Goal: Entertainment & Leisure: Consume media (video, audio)

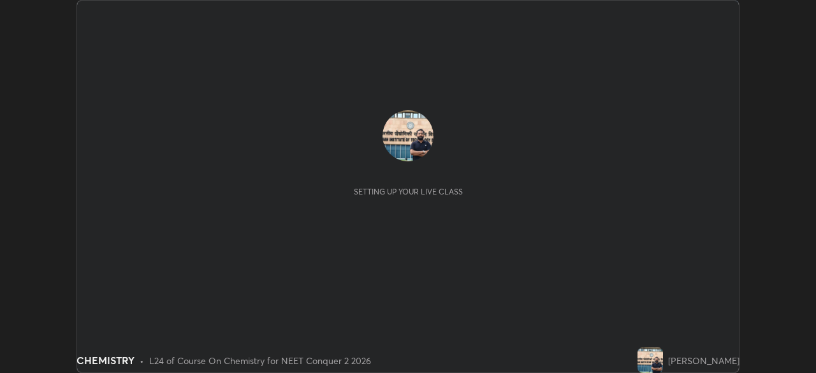
scroll to position [373, 816]
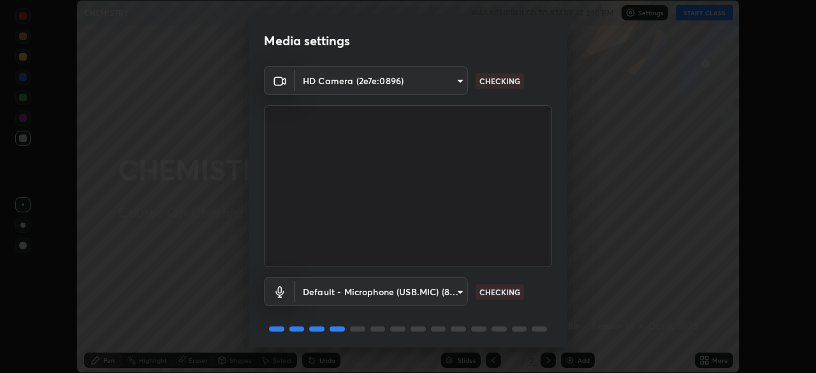
click at [461, 289] on body "Erase all CHEMISTRY WAS SCHEDULED TO START AT 2:10 PM Settings START CLASS Sett…" at bounding box center [408, 186] width 816 height 373
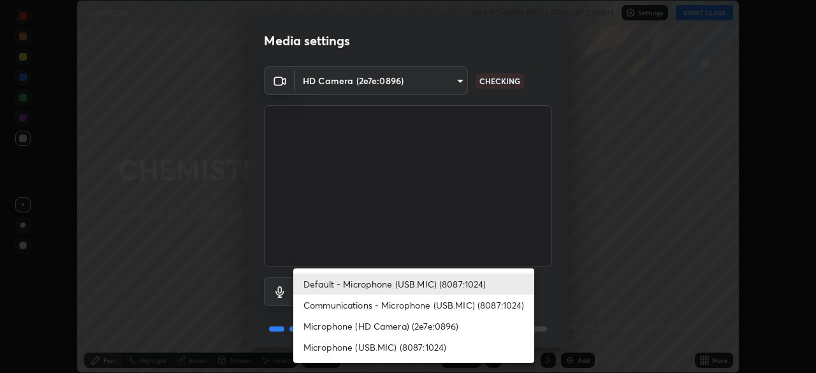
click at [431, 322] on li "Microphone (HD Camera) (2e7e:0896)" at bounding box center [413, 325] width 241 height 21
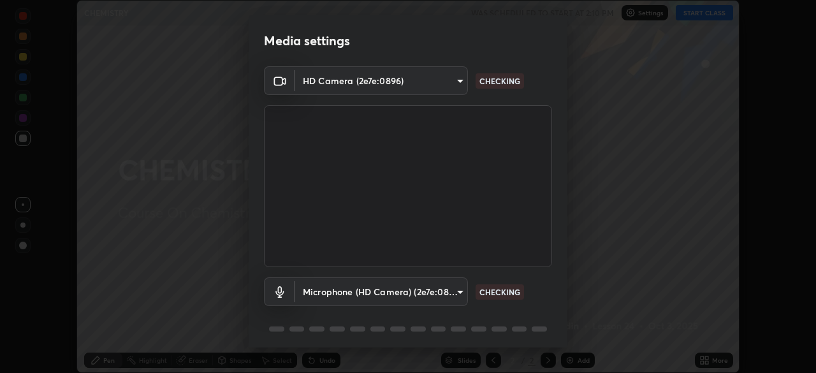
click at [424, 347] on div "Media settings HD Camera (2e7e:0896) 693efdcbb572c2ffb325adde24bf14eedcf168b5e4…" at bounding box center [408, 186] width 816 height 373
click at [456, 293] on body "Erase all CHEMISTRY WAS SCHEDULED TO START AT 2:10 PM Settings START CLASS Sett…" at bounding box center [408, 186] width 816 height 373
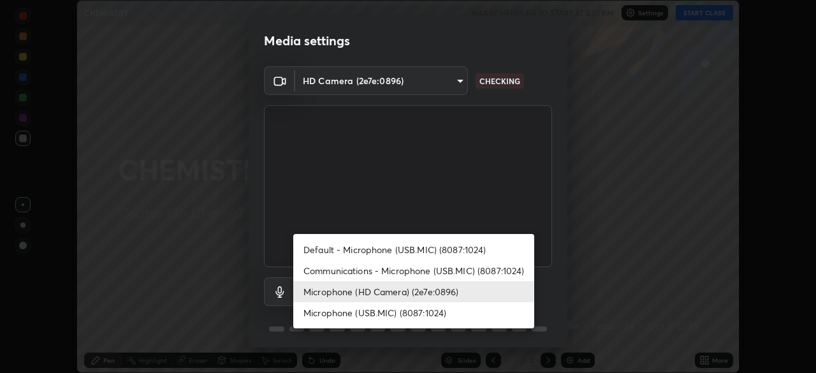
click at [429, 308] on li "Microphone (USB.MIC) (8087:1024)" at bounding box center [413, 312] width 241 height 21
type input "137d695492498d42d0e1b91c5e8484c23e78d4883fd75343b2a61098efa9b93e"
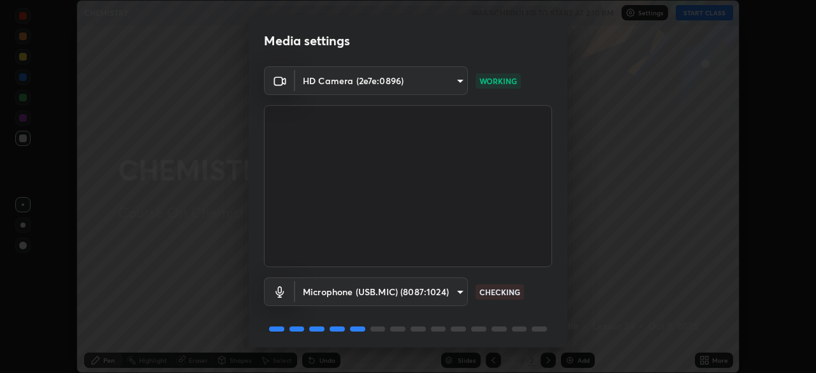
scroll to position [45, 0]
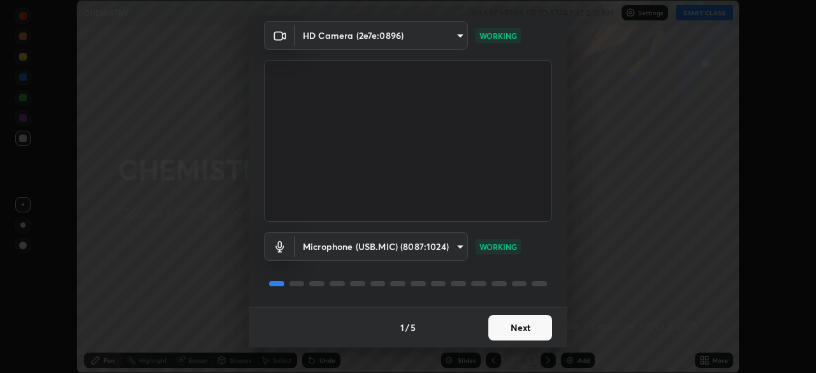
click at [520, 326] on button "Next" at bounding box center [520, 327] width 64 height 25
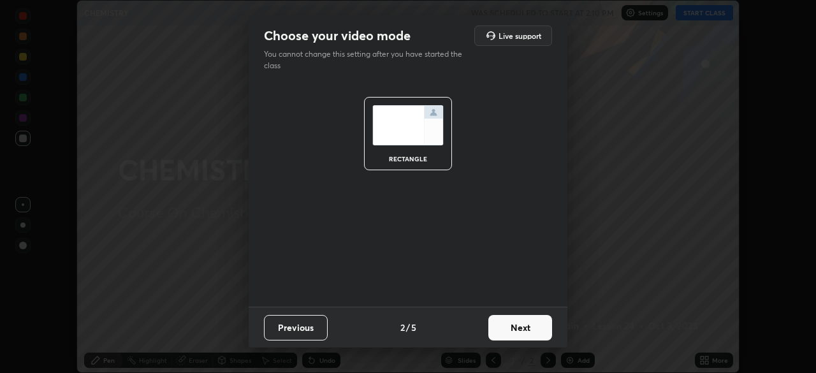
click at [517, 326] on button "Next" at bounding box center [520, 327] width 64 height 25
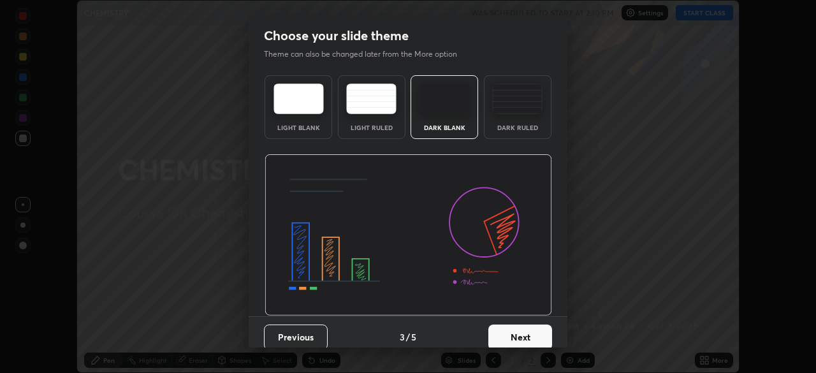
click at [515, 326] on button "Next" at bounding box center [520, 336] width 64 height 25
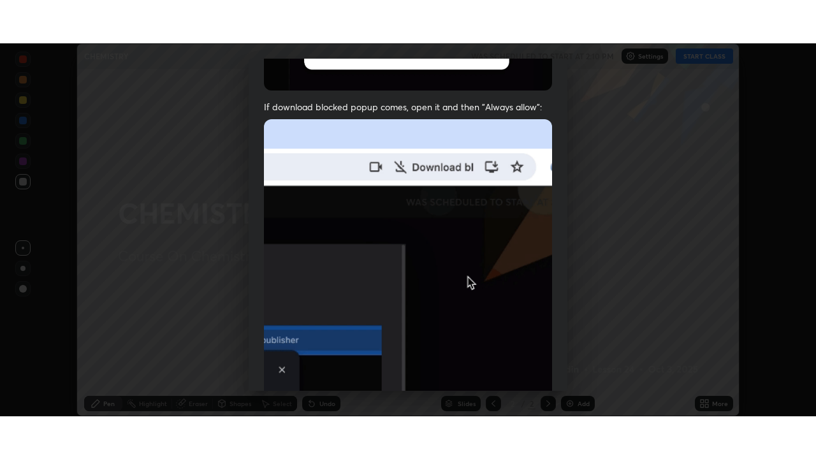
scroll to position [305, 0]
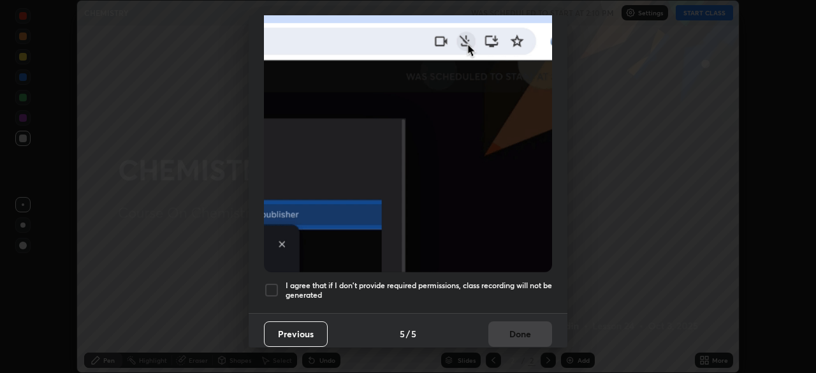
click at [280, 282] on div "I agree that if I don't provide required permissions, class recording will not …" at bounding box center [408, 289] width 288 height 15
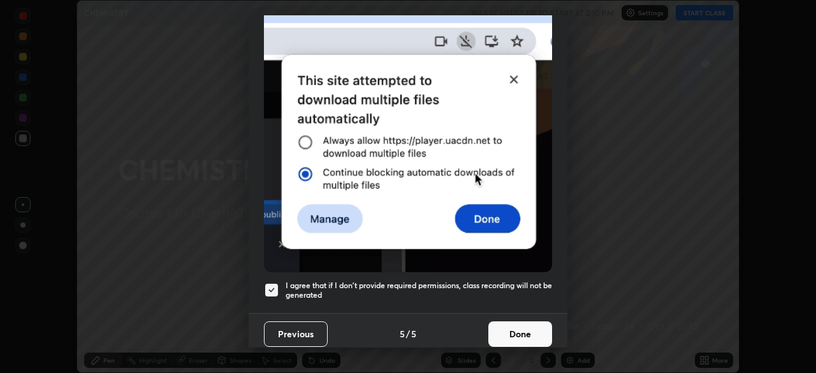
click at [505, 327] on button "Done" at bounding box center [520, 333] width 64 height 25
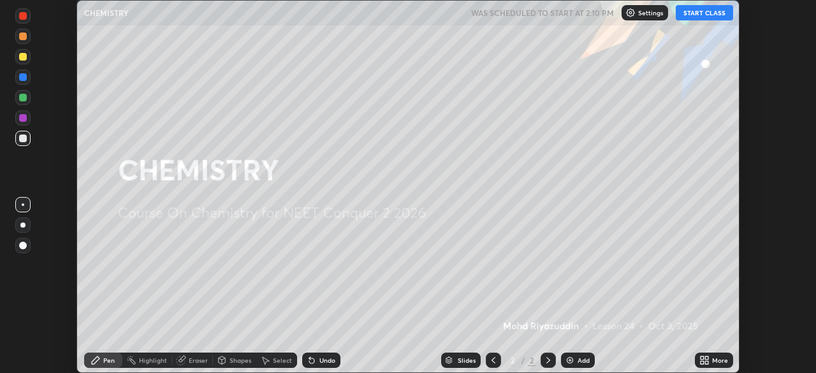
click at [573, 359] on img at bounding box center [570, 360] width 10 height 10
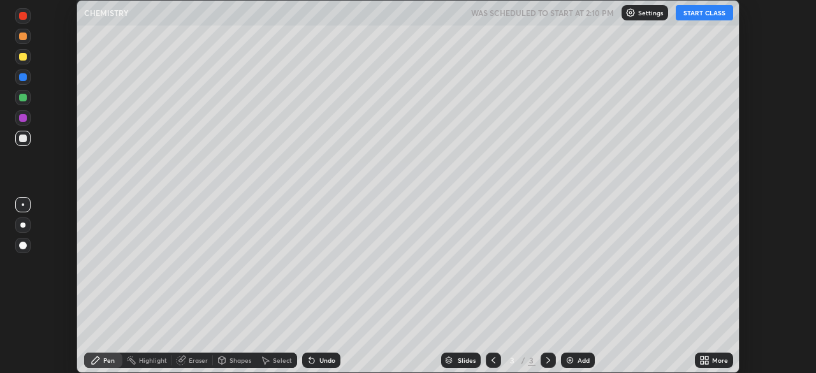
click at [688, 15] on button "START CLASS" at bounding box center [703, 12] width 57 height 15
click at [312, 357] on icon at bounding box center [311, 360] width 10 height 10
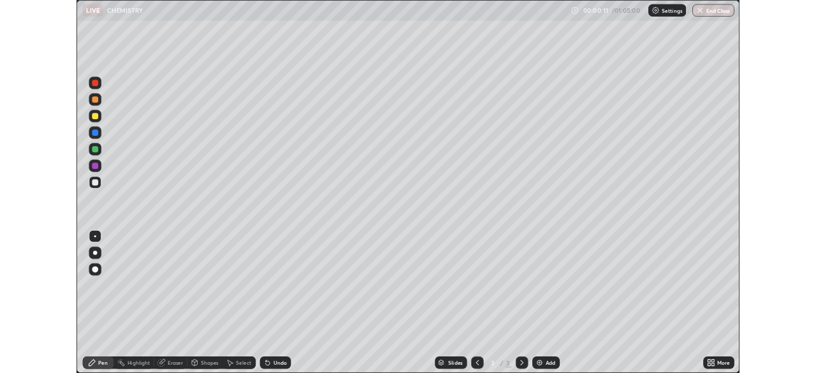
scroll to position [459, 816]
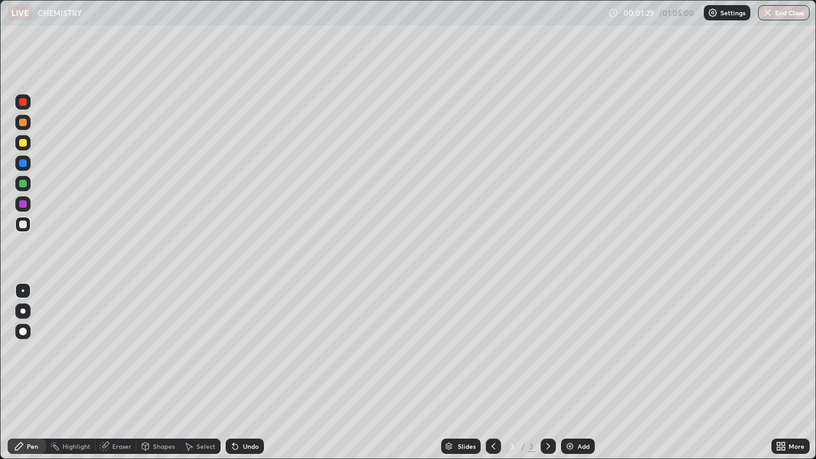
click at [238, 372] on icon at bounding box center [235, 446] width 10 height 10
click at [238, 372] on div "Undo" at bounding box center [245, 445] width 38 height 15
click at [568, 372] on img at bounding box center [570, 446] width 10 height 10
click at [240, 372] on div "Undo" at bounding box center [245, 445] width 38 height 15
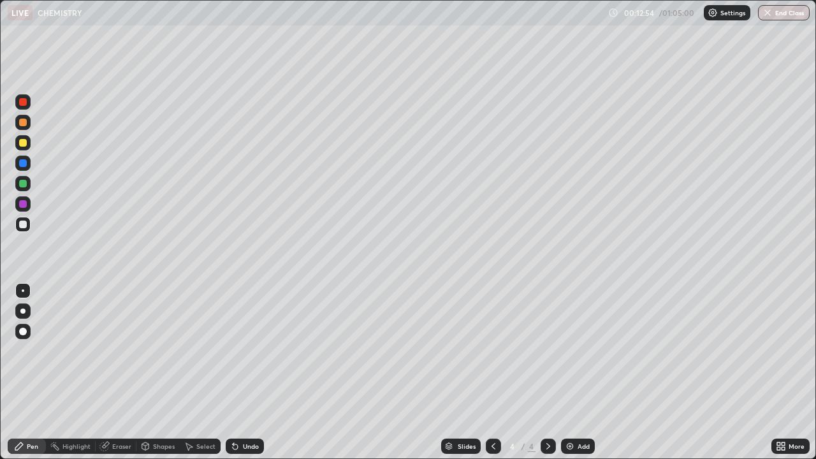
click at [239, 372] on div "Undo" at bounding box center [245, 445] width 38 height 15
click at [237, 372] on icon at bounding box center [235, 446] width 10 height 10
click at [233, 372] on icon at bounding box center [235, 446] width 5 height 5
click at [569, 372] on img at bounding box center [570, 446] width 10 height 10
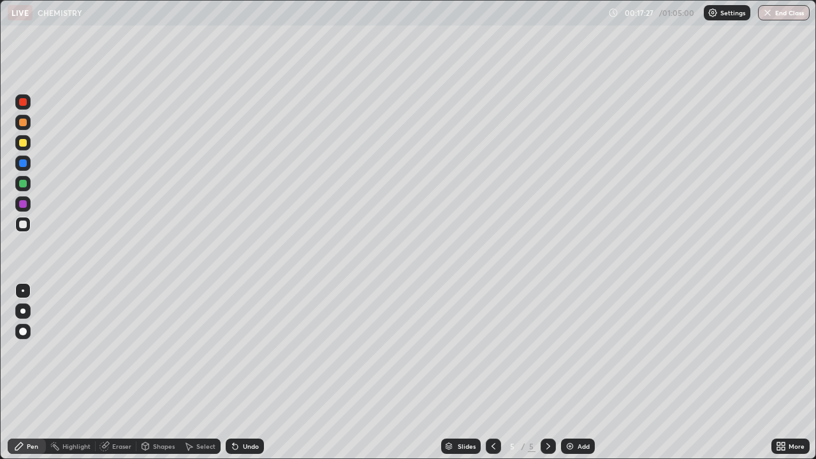
click at [234, 372] on icon at bounding box center [235, 446] width 5 height 5
click at [114, 372] on div "Eraser" at bounding box center [121, 446] width 19 height 6
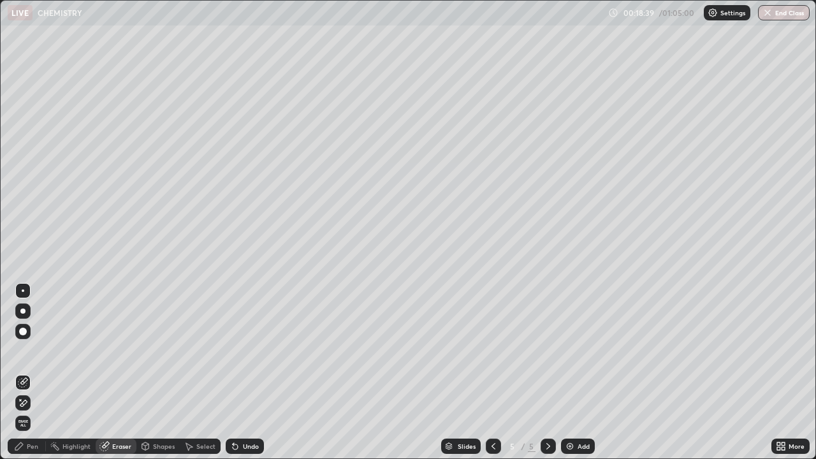
click at [24, 372] on icon at bounding box center [23, 403] width 7 height 6
click at [29, 372] on div "Pen" at bounding box center [32, 446] width 11 height 6
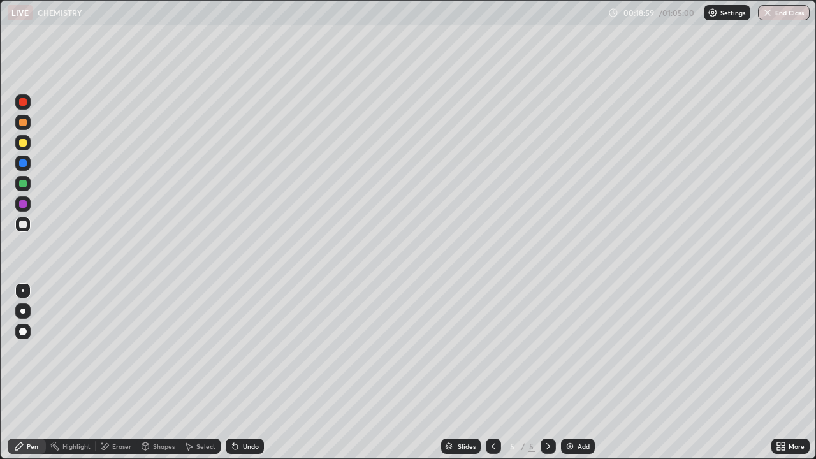
click at [233, 372] on icon at bounding box center [235, 446] width 5 height 5
click at [234, 372] on icon at bounding box center [235, 446] width 5 height 5
click at [236, 372] on icon at bounding box center [235, 446] width 5 height 5
click at [233, 372] on icon at bounding box center [235, 446] width 5 height 5
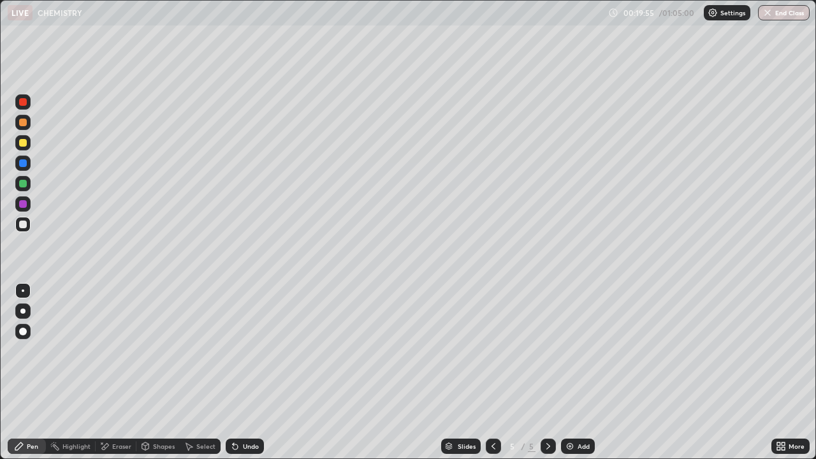
click at [233, 372] on icon at bounding box center [235, 446] width 5 height 5
click at [230, 372] on icon at bounding box center [235, 446] width 10 height 10
click at [233, 372] on icon at bounding box center [235, 446] width 5 height 5
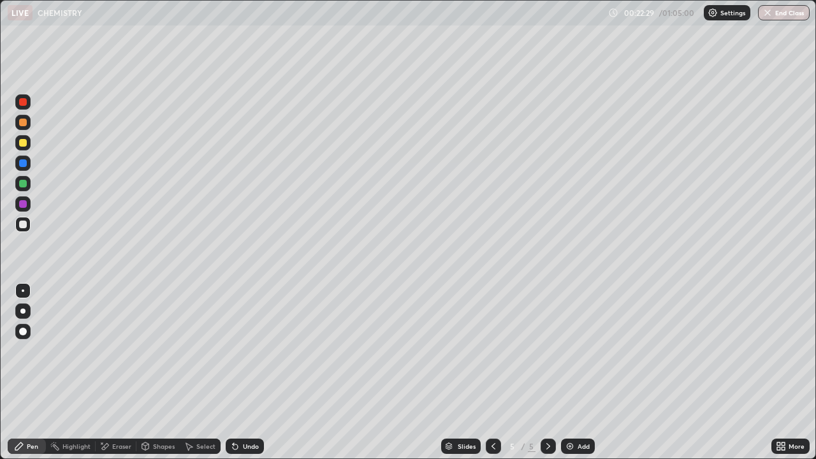
click at [233, 372] on icon at bounding box center [235, 446] width 5 height 5
click at [231, 372] on div "Undo" at bounding box center [245, 445] width 38 height 15
click at [233, 372] on icon at bounding box center [235, 446] width 5 height 5
click at [236, 372] on icon at bounding box center [235, 446] width 10 height 10
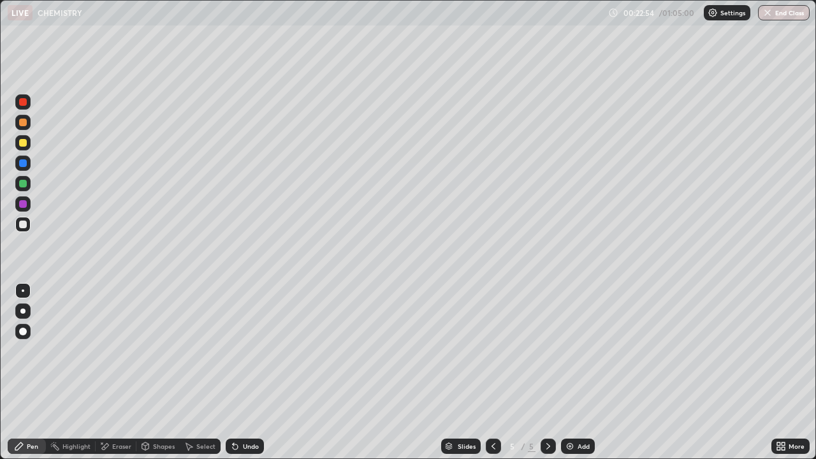
click at [236, 372] on icon at bounding box center [235, 446] width 10 height 10
click at [235, 372] on icon at bounding box center [235, 446] width 5 height 5
click at [234, 372] on icon at bounding box center [235, 446] width 5 height 5
click at [236, 372] on icon at bounding box center [235, 446] width 5 height 5
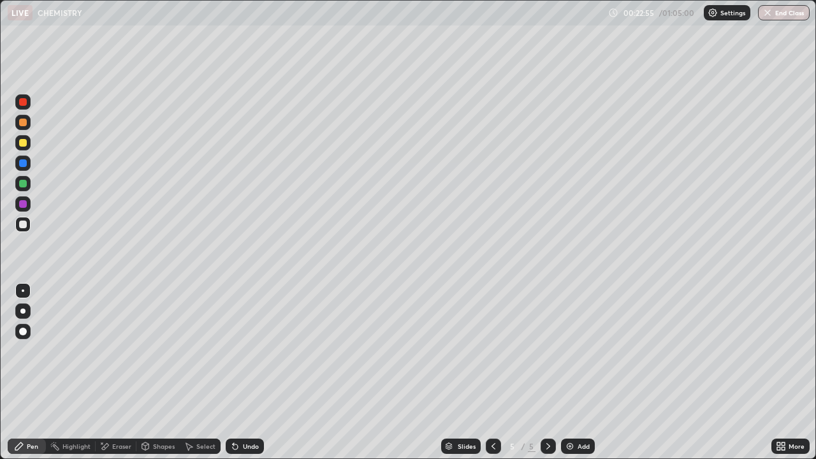
click at [234, 372] on icon at bounding box center [235, 446] width 5 height 5
click at [236, 372] on icon at bounding box center [235, 446] width 5 height 5
click at [233, 372] on icon at bounding box center [235, 446] width 5 height 5
click at [237, 372] on icon at bounding box center [235, 446] width 10 height 10
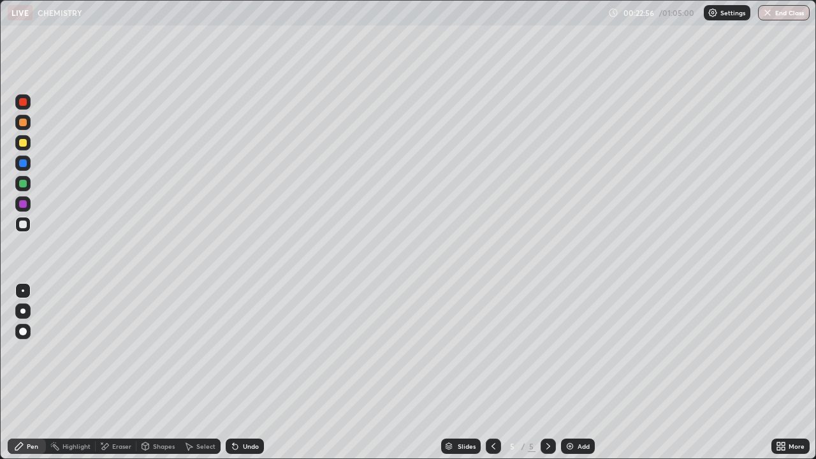
click at [236, 372] on icon at bounding box center [235, 446] width 10 height 10
click at [238, 372] on icon at bounding box center [235, 446] width 10 height 10
click at [239, 372] on div "Undo" at bounding box center [245, 445] width 38 height 15
click at [235, 372] on icon at bounding box center [235, 446] width 5 height 5
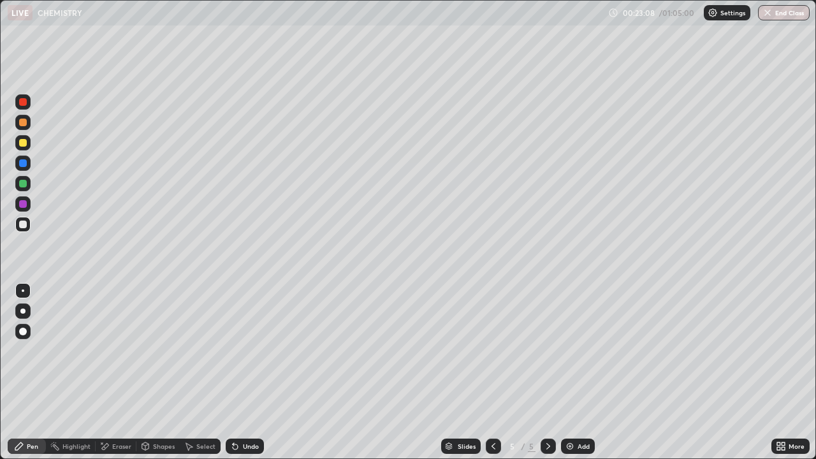
click at [239, 372] on div "Undo" at bounding box center [245, 445] width 38 height 15
click at [238, 372] on icon at bounding box center [235, 446] width 10 height 10
click at [239, 372] on div "Undo" at bounding box center [245, 445] width 38 height 15
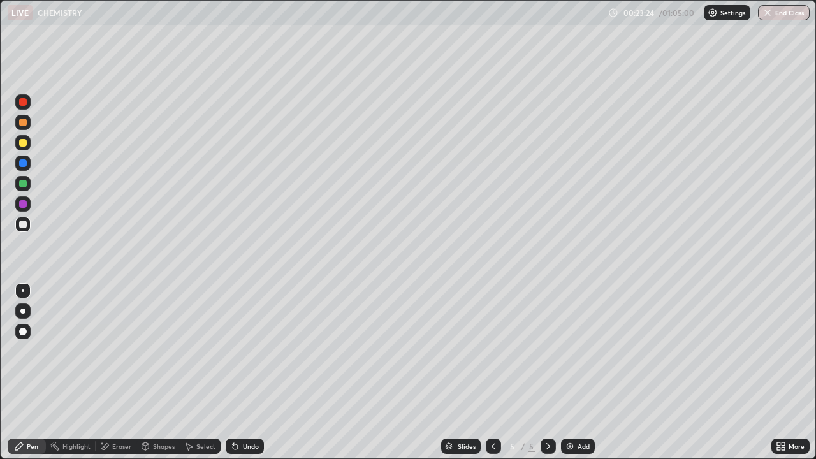
click at [27, 164] on div at bounding box center [22, 162] width 15 height 15
click at [117, 372] on div "Eraser" at bounding box center [121, 446] width 19 height 6
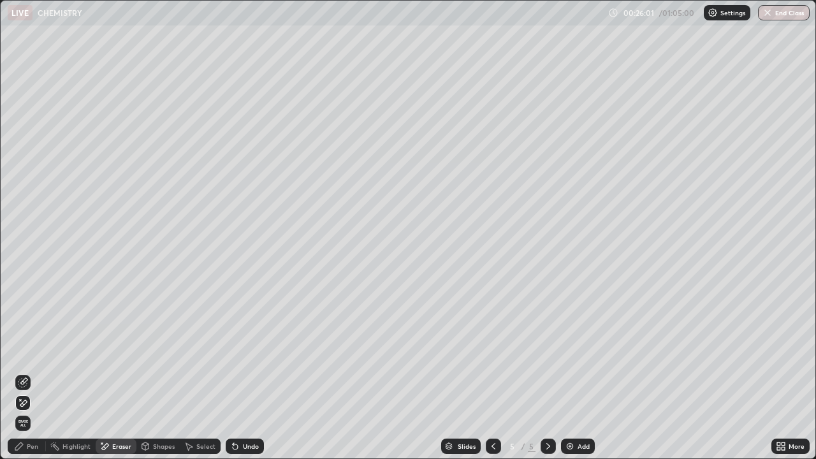
click at [40, 372] on div "Pen" at bounding box center [27, 445] width 38 height 15
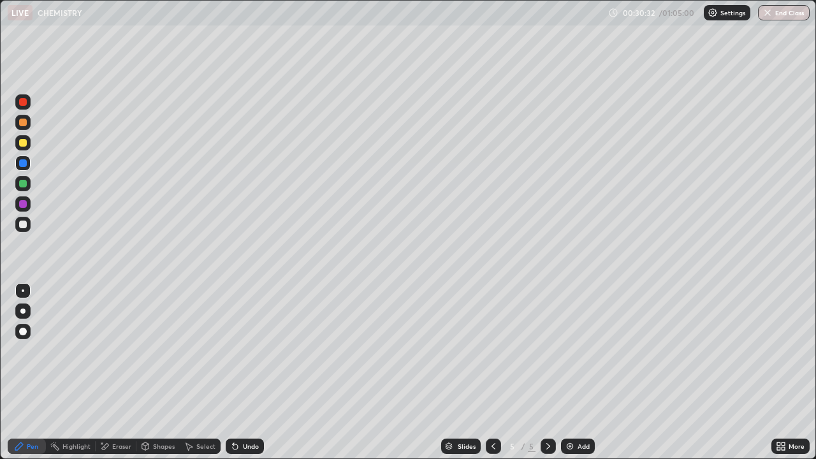
click at [115, 372] on div "Eraser" at bounding box center [121, 446] width 19 height 6
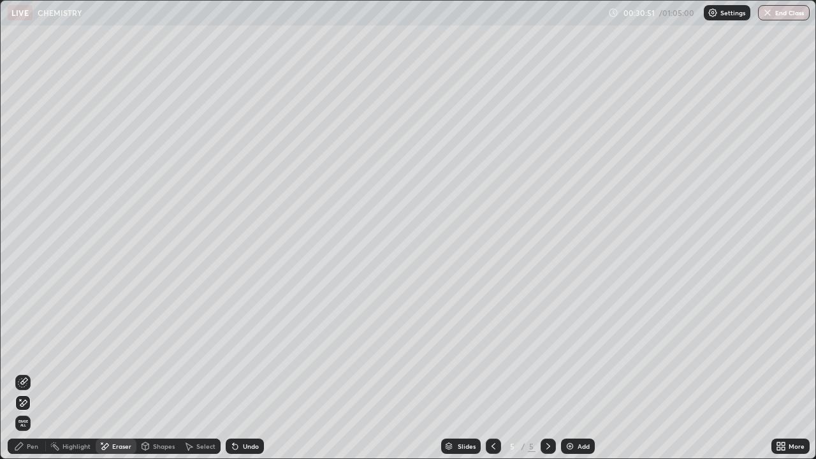
click at [32, 372] on div "Pen" at bounding box center [32, 446] width 11 height 6
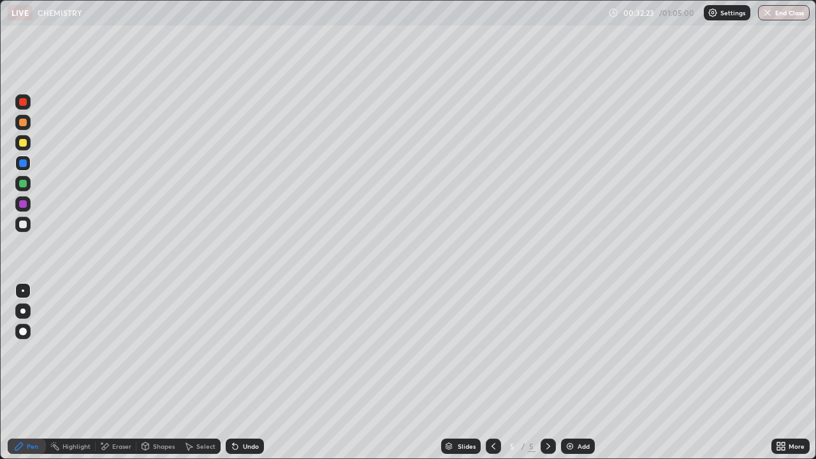
click at [570, 372] on img at bounding box center [570, 446] width 10 height 10
click at [235, 372] on icon at bounding box center [235, 446] width 5 height 5
click at [233, 372] on icon at bounding box center [235, 446] width 5 height 5
click at [236, 372] on icon at bounding box center [235, 446] width 5 height 5
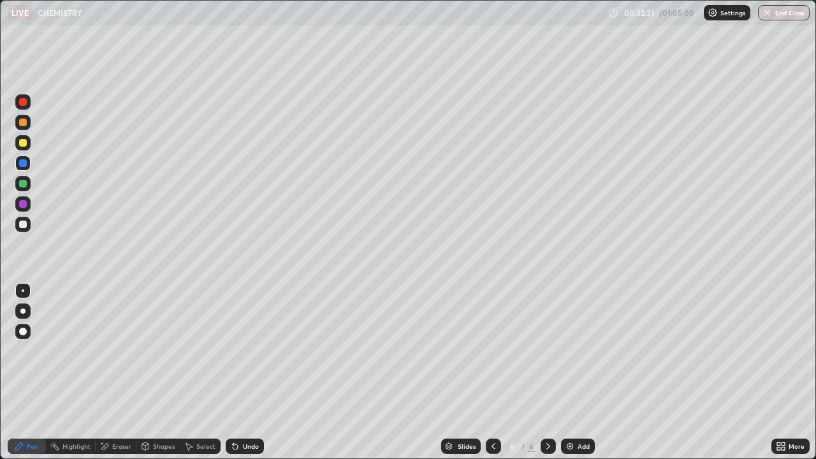
click at [25, 227] on div at bounding box center [23, 224] width 8 height 8
click at [234, 372] on icon at bounding box center [235, 446] width 5 height 5
click at [233, 372] on icon at bounding box center [235, 446] width 5 height 5
click at [116, 372] on div "Eraser" at bounding box center [121, 446] width 19 height 6
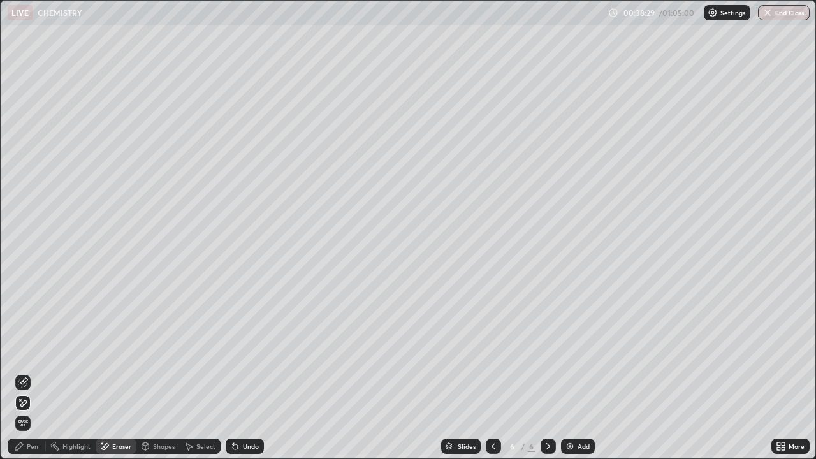
click at [29, 372] on div at bounding box center [22, 382] width 15 height 15
click at [37, 372] on div "Pen" at bounding box center [32, 446] width 11 height 6
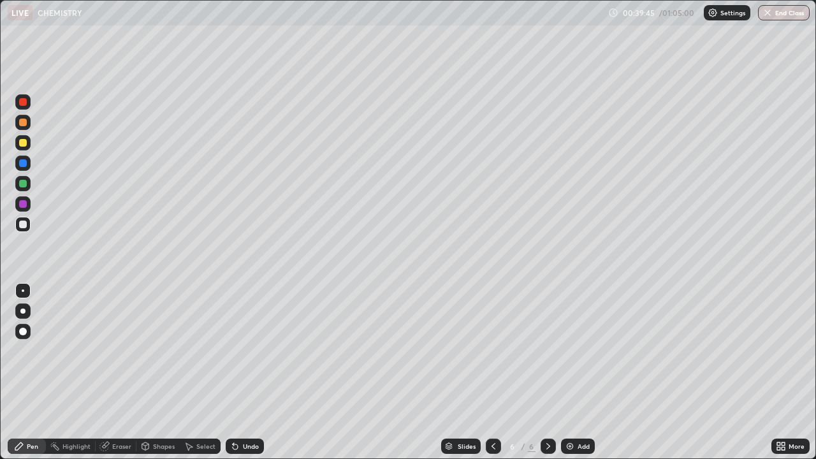
click at [234, 372] on icon at bounding box center [235, 446] width 5 height 5
click at [233, 372] on icon at bounding box center [235, 446] width 5 height 5
click at [233, 372] on icon at bounding box center [233, 443] width 1 height 1
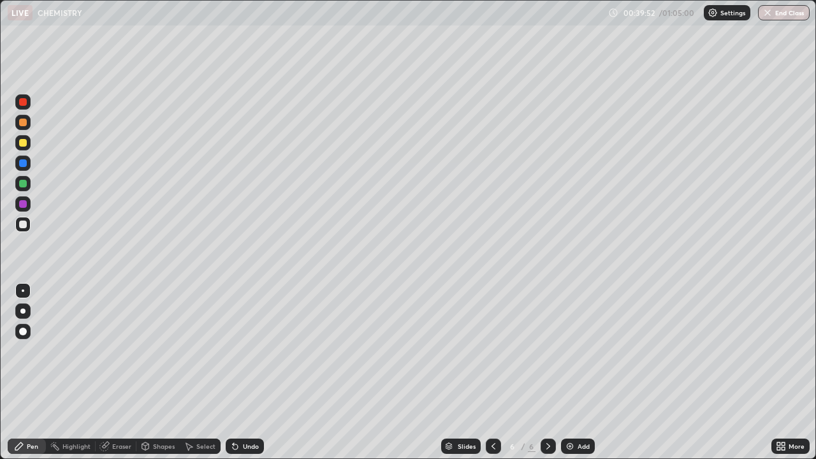
click at [235, 372] on icon at bounding box center [235, 446] width 5 height 5
click at [236, 372] on icon at bounding box center [235, 446] width 10 height 10
click at [233, 372] on icon at bounding box center [235, 446] width 5 height 5
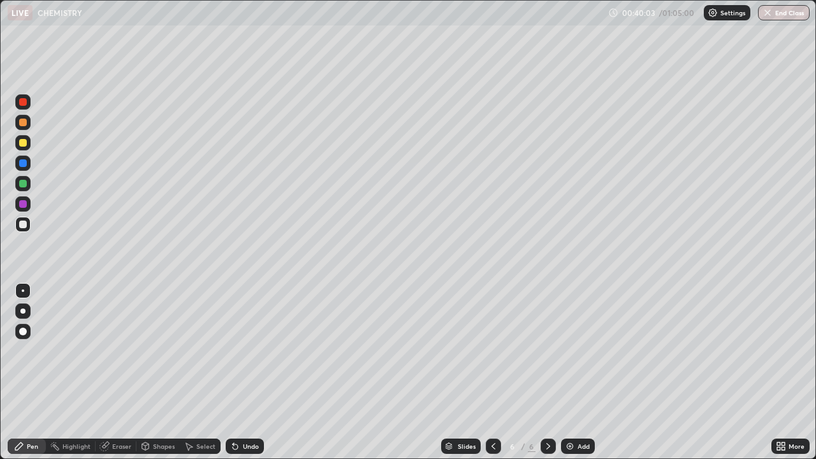
click at [233, 372] on icon at bounding box center [235, 446] width 5 height 5
click at [571, 372] on img at bounding box center [570, 446] width 10 height 10
click at [124, 372] on div "Eraser" at bounding box center [121, 446] width 19 height 6
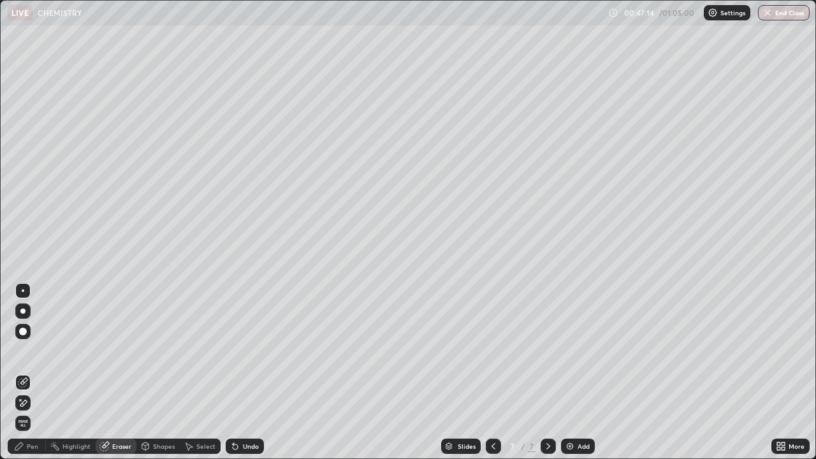
click at [29, 372] on div at bounding box center [22, 402] width 15 height 15
click at [34, 372] on div "Pen" at bounding box center [32, 446] width 11 height 6
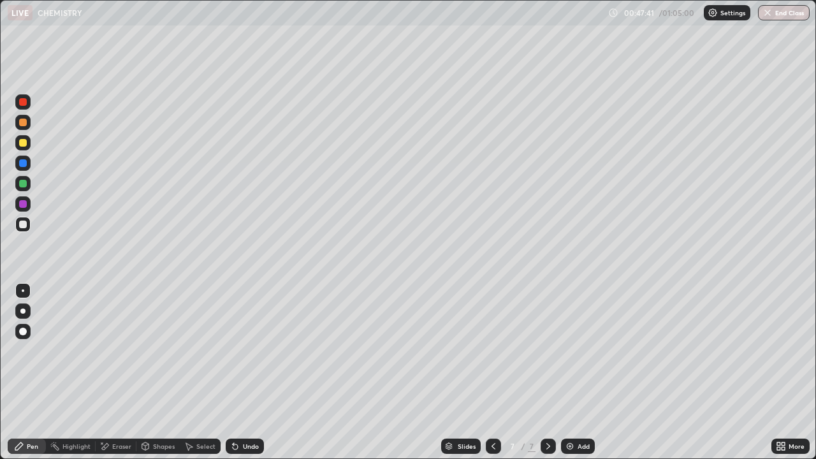
click at [233, 372] on icon at bounding box center [235, 446] width 5 height 5
click at [25, 164] on div at bounding box center [23, 163] width 8 height 8
click at [234, 372] on icon at bounding box center [235, 446] width 5 height 5
click at [233, 372] on icon at bounding box center [235, 446] width 5 height 5
click at [235, 372] on icon at bounding box center [235, 446] width 5 height 5
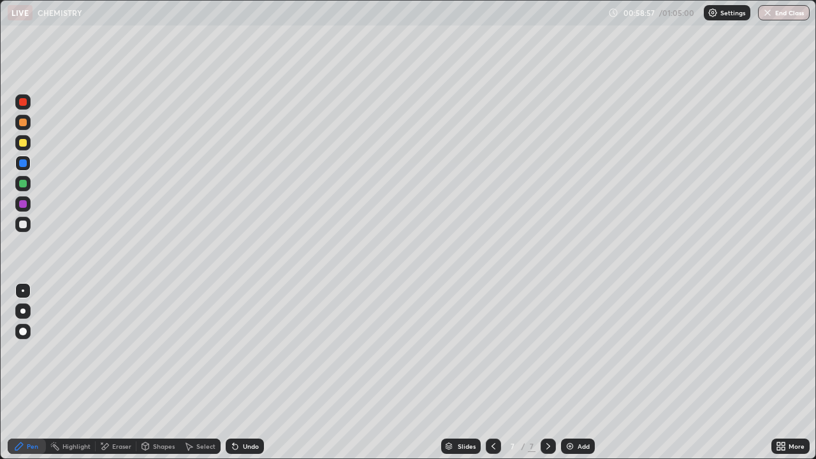
click at [238, 372] on icon at bounding box center [235, 446] width 10 height 10
click at [239, 372] on div "Undo" at bounding box center [245, 445] width 38 height 15
click at [238, 372] on icon at bounding box center [235, 446] width 10 height 10
click at [494, 372] on icon at bounding box center [493, 446] width 10 height 10
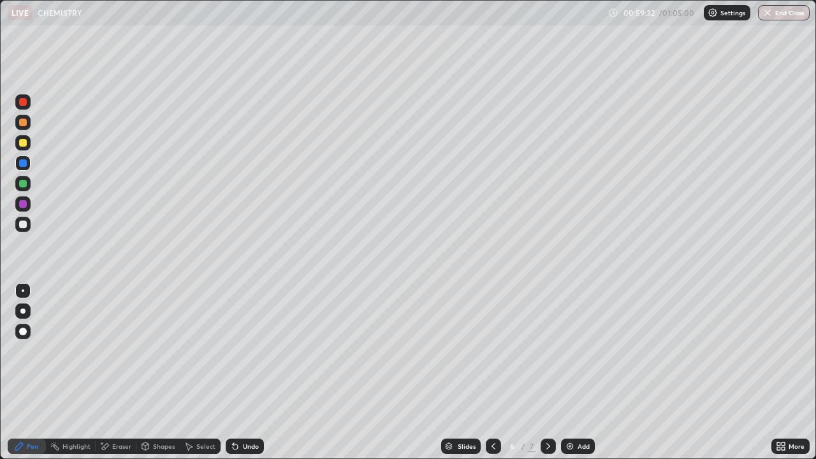
click at [492, 372] on icon at bounding box center [493, 446] width 10 height 10
click at [549, 372] on icon at bounding box center [548, 446] width 10 height 10
click at [492, 372] on icon at bounding box center [493, 446] width 10 height 10
click at [771, 17] on img "button" at bounding box center [768, 13] width 10 height 10
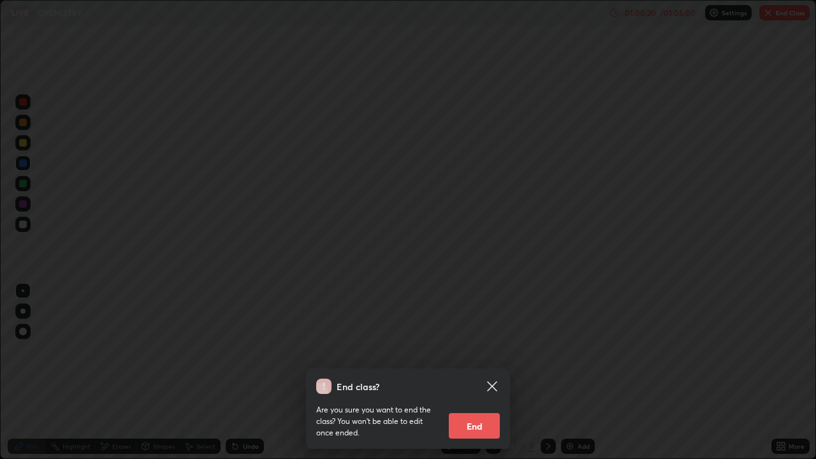
click at [479, 372] on button "End" at bounding box center [474, 425] width 51 height 25
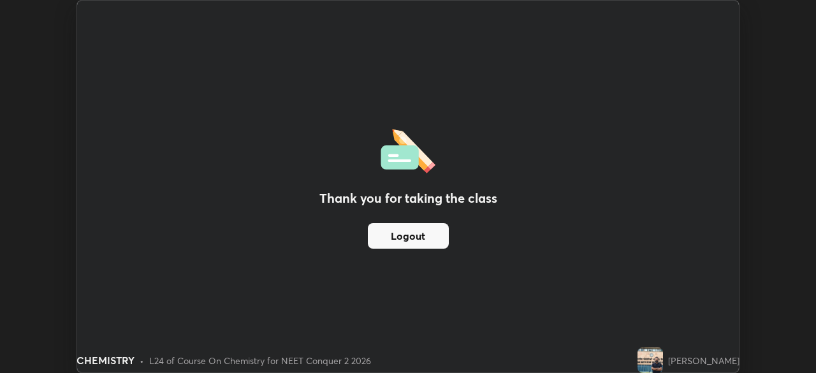
scroll to position [63345, 62902]
